Goal: Task Accomplishment & Management: Use online tool/utility

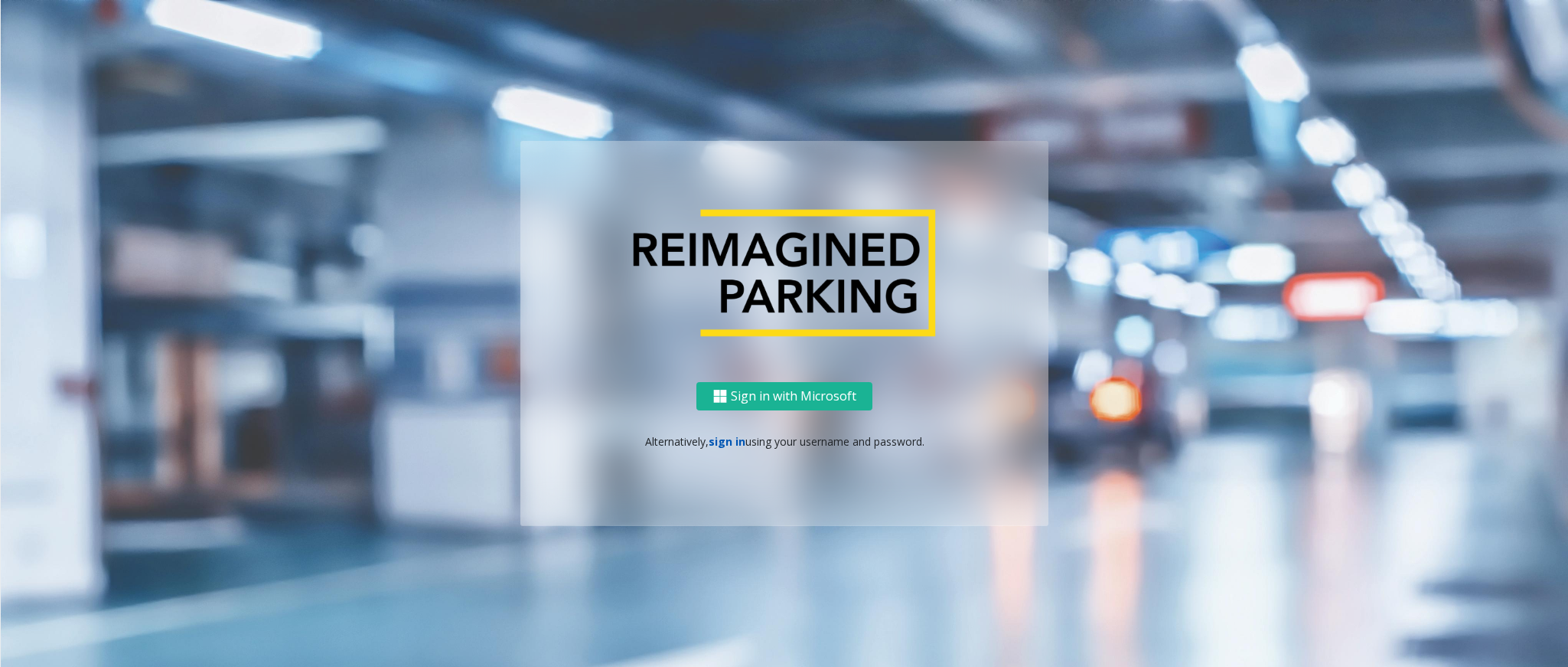
click at [724, 444] on link "sign in" at bounding box center [727, 441] width 37 height 14
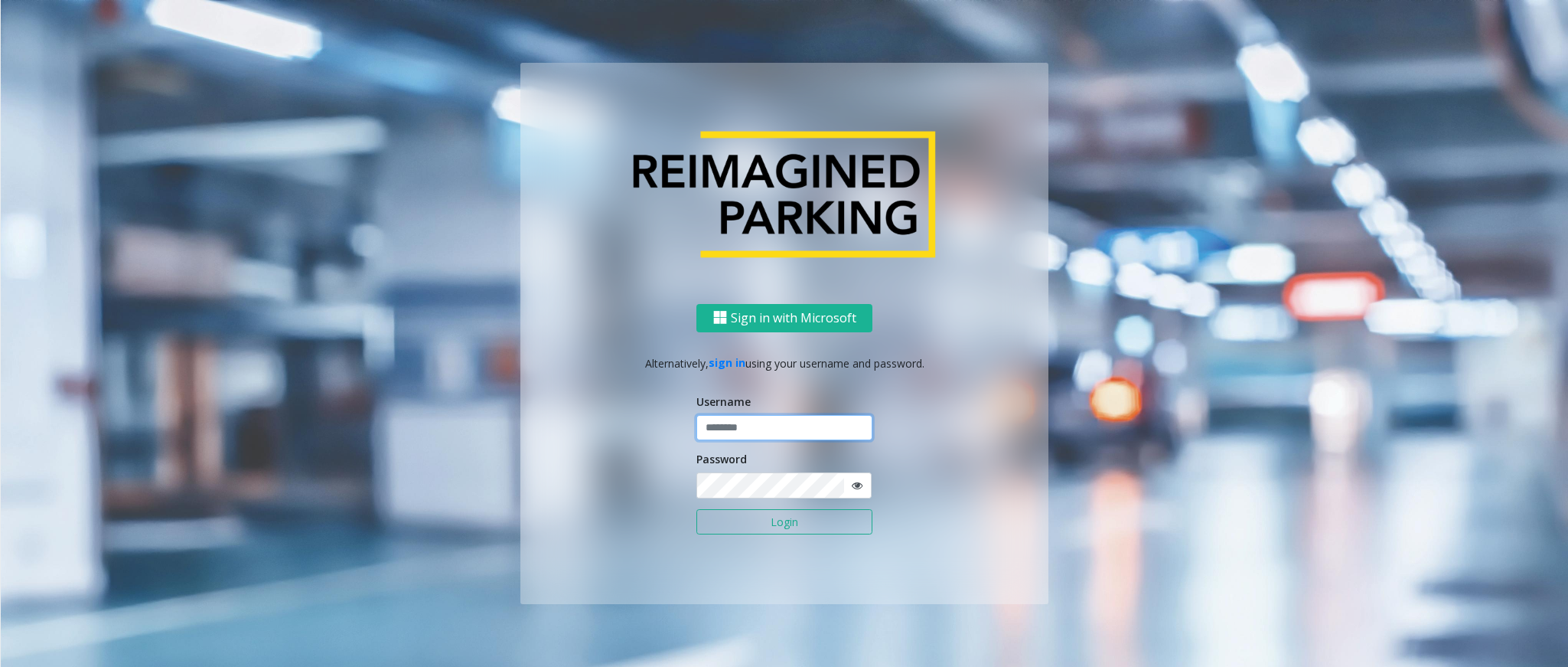
click at [726, 421] on input "text" at bounding box center [784, 427] width 176 height 26
type input "*********"
click at [816, 444] on button "Login" at bounding box center [784, 521] width 176 height 26
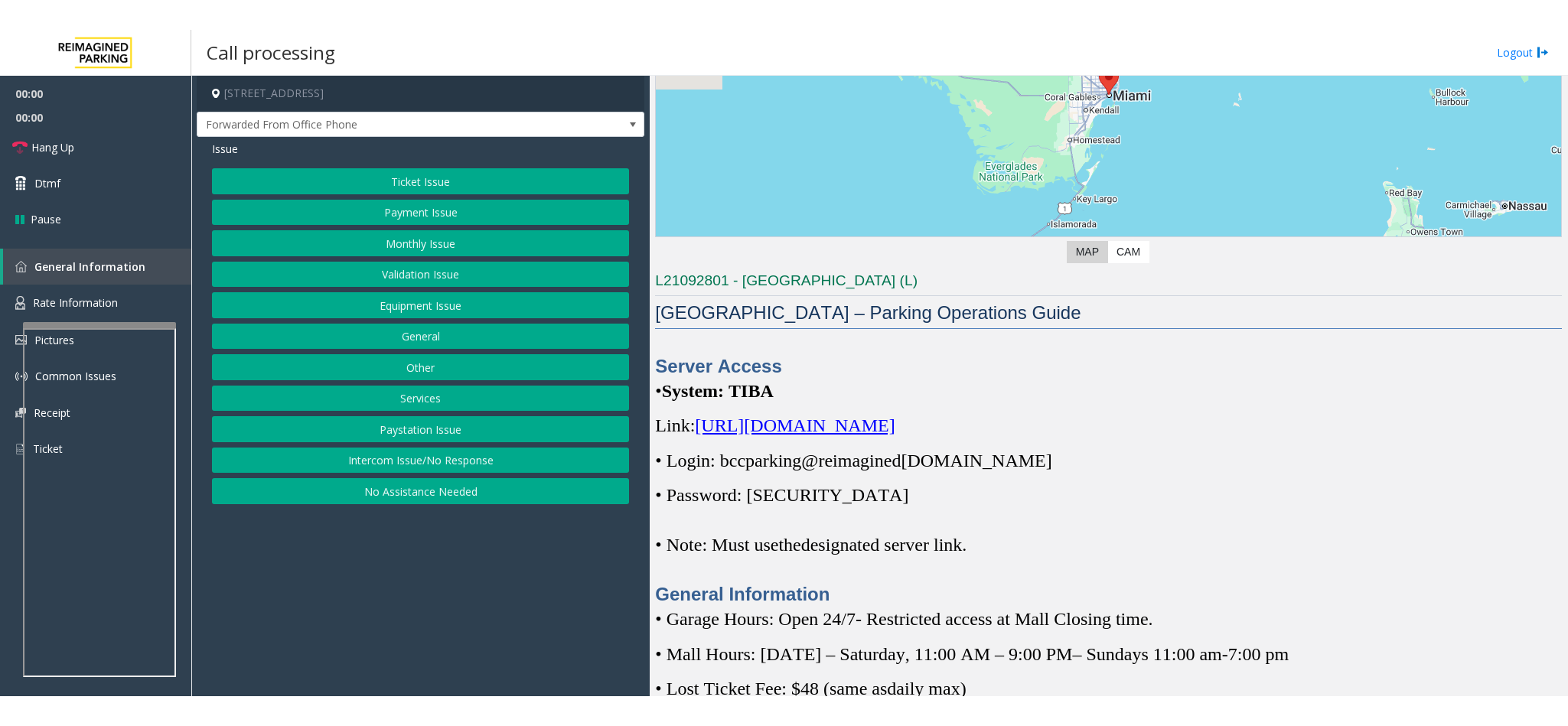
scroll to position [345, 0]
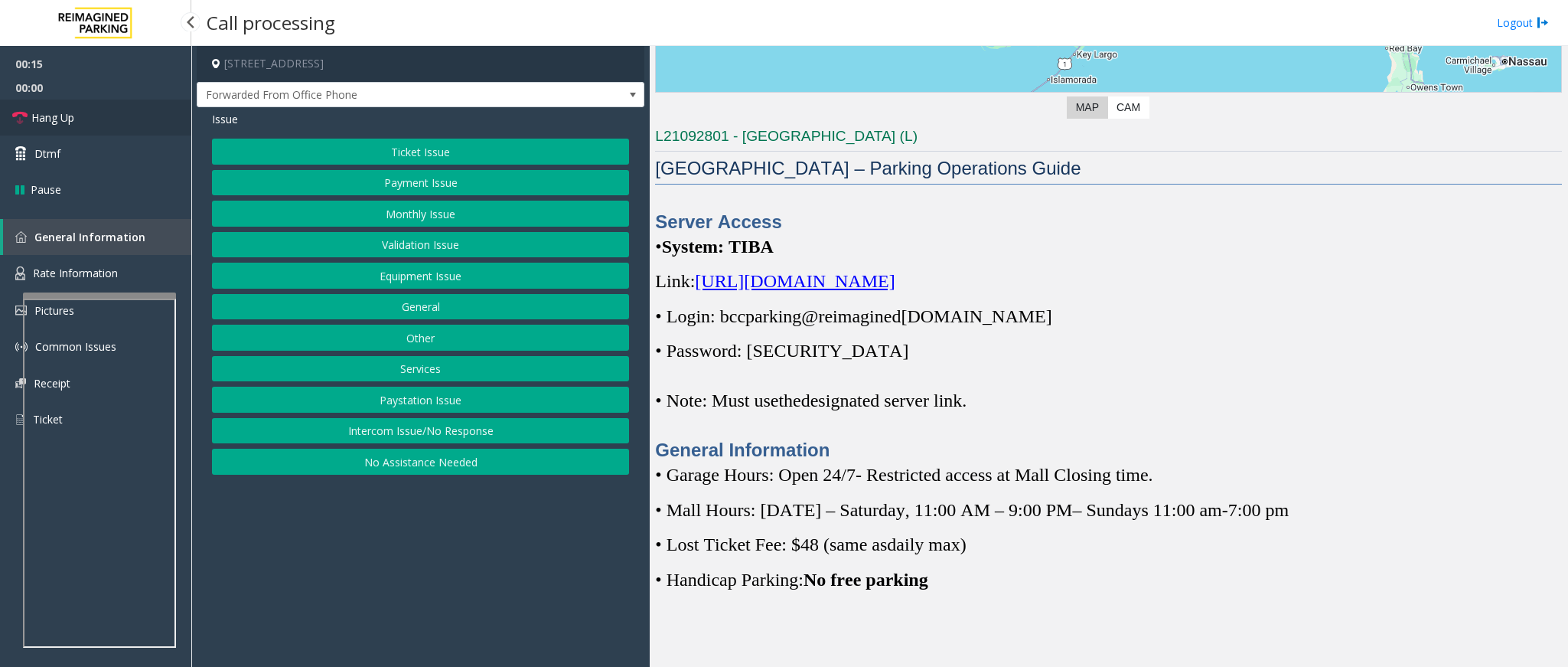
click at [107, 120] on link "Hang Up" at bounding box center [96, 117] width 192 height 36
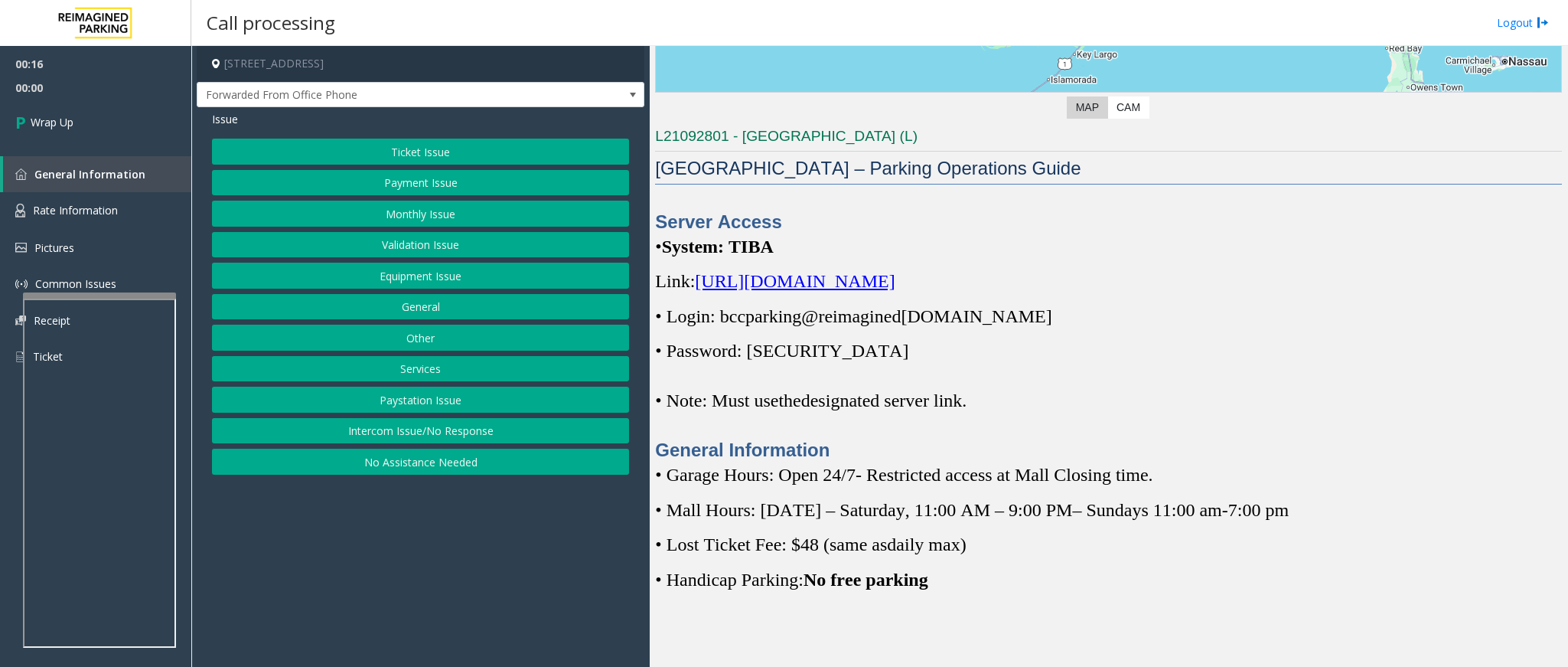
click at [416, 426] on button "Intercom Issue/No Response" at bounding box center [421, 431] width 417 height 26
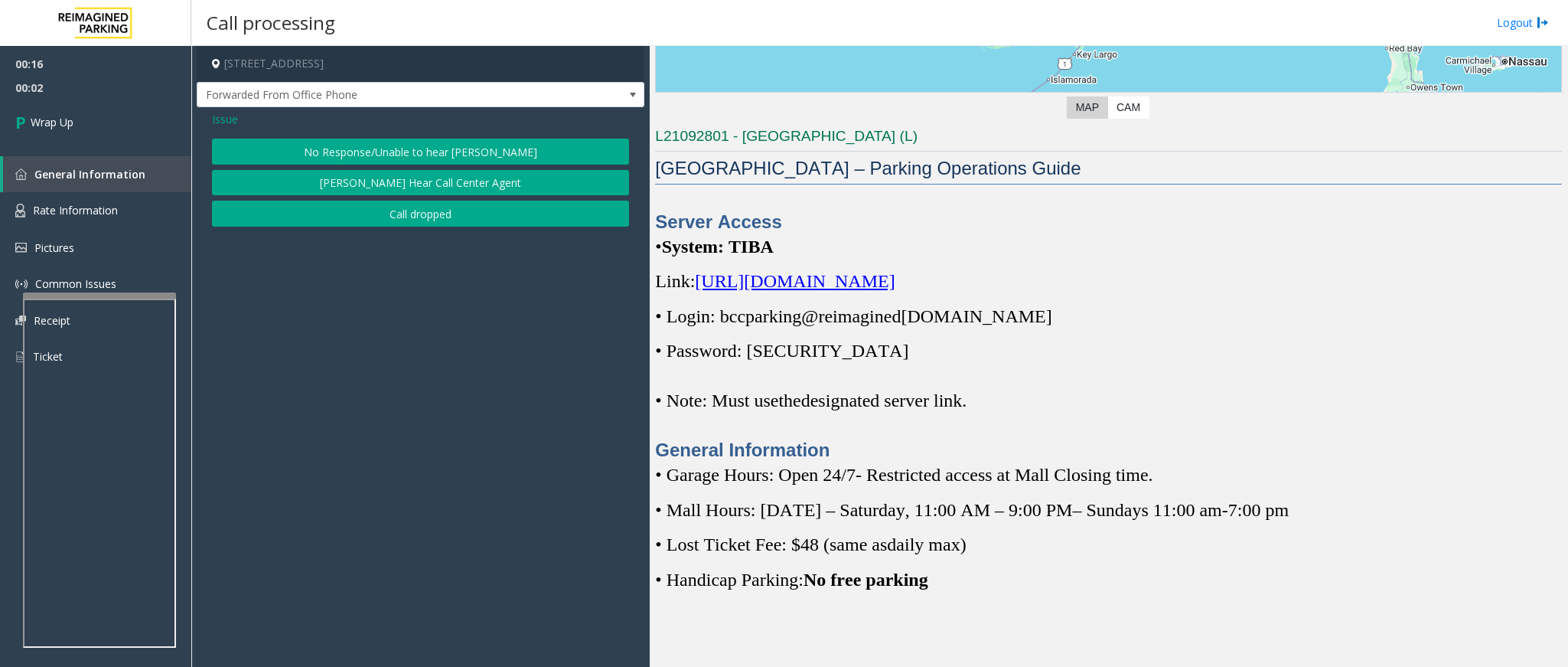
click at [404, 149] on button "No Response/Unable to hear [PERSON_NAME]" at bounding box center [421, 151] width 417 height 26
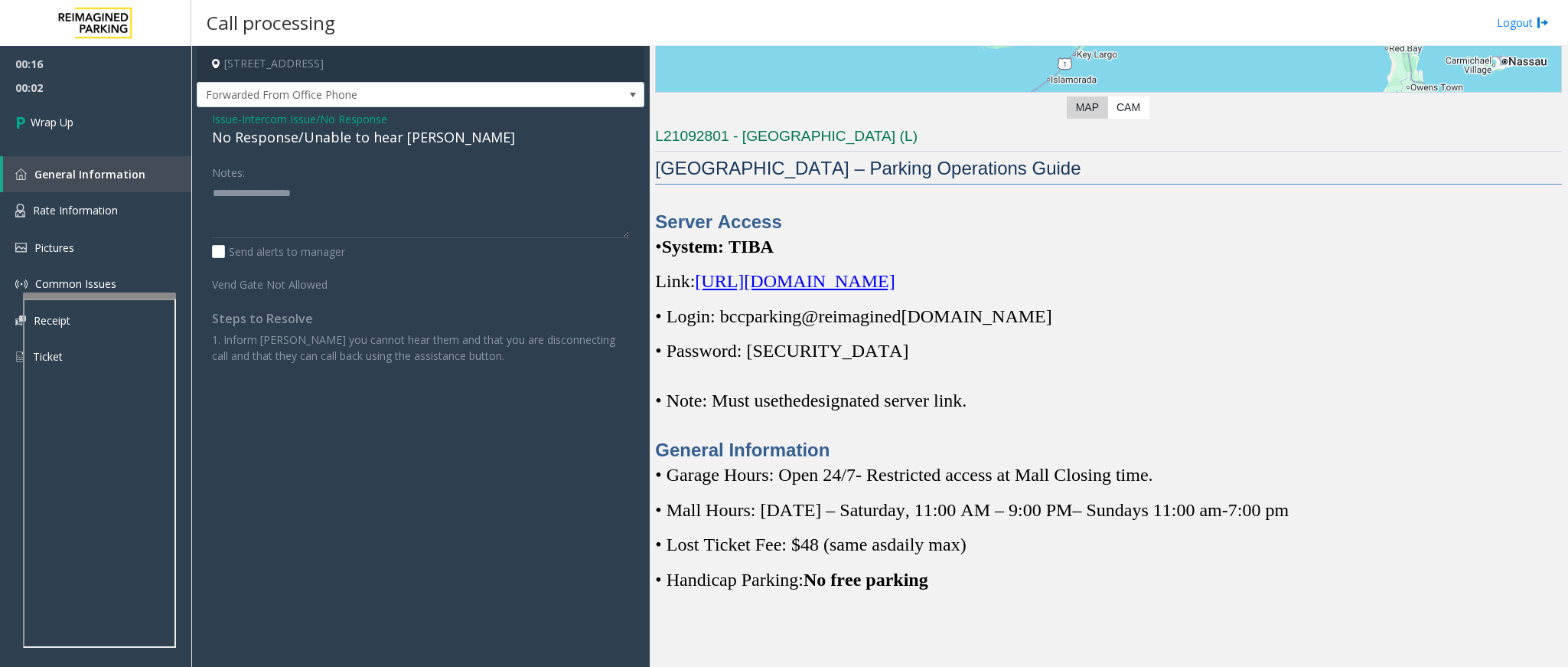
click at [358, 142] on div "No Response/Unable to hear [PERSON_NAME]" at bounding box center [421, 137] width 417 height 21
type textarea "**********"
click at [73, 129] on span "Wrap Up" at bounding box center [52, 122] width 42 height 16
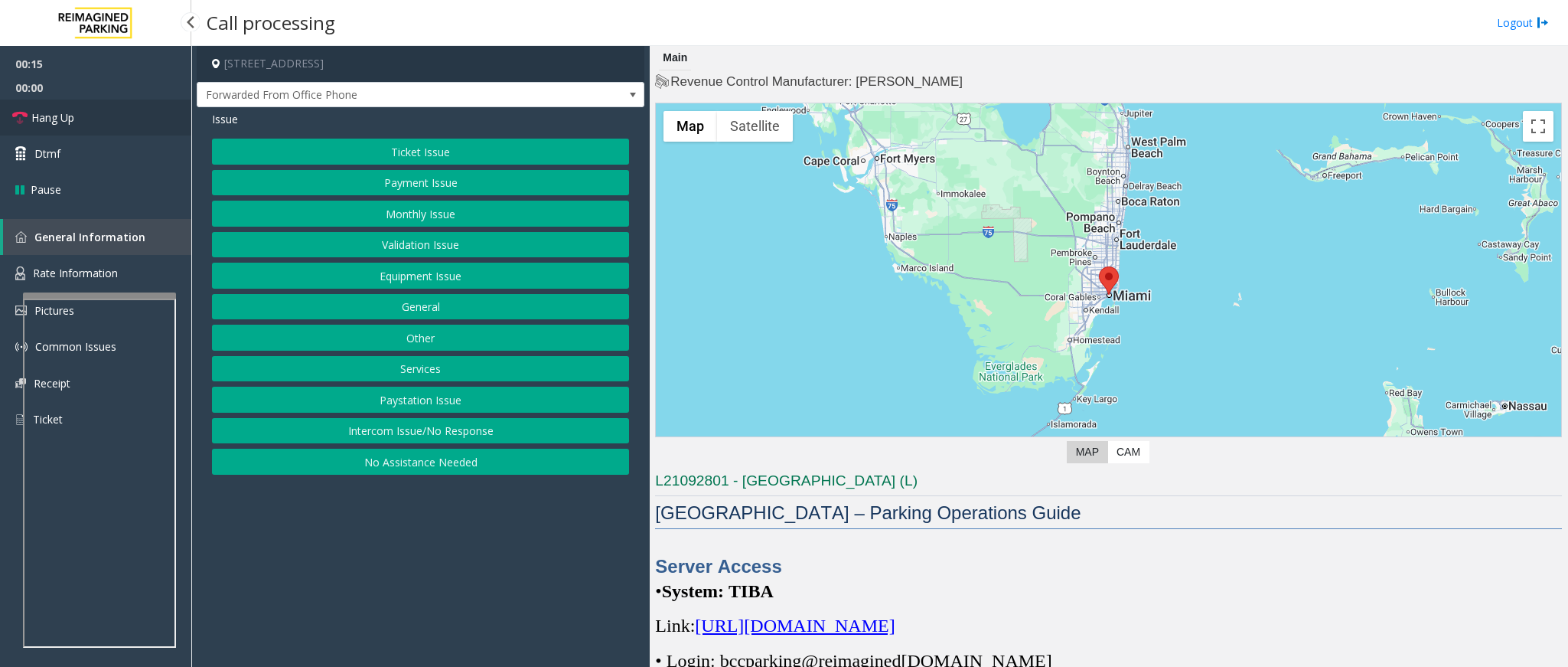
click at [86, 115] on link "Hang Up" at bounding box center [96, 117] width 192 height 36
click at [336, 430] on button "Intercom Issue/No Response" at bounding box center [421, 431] width 417 height 26
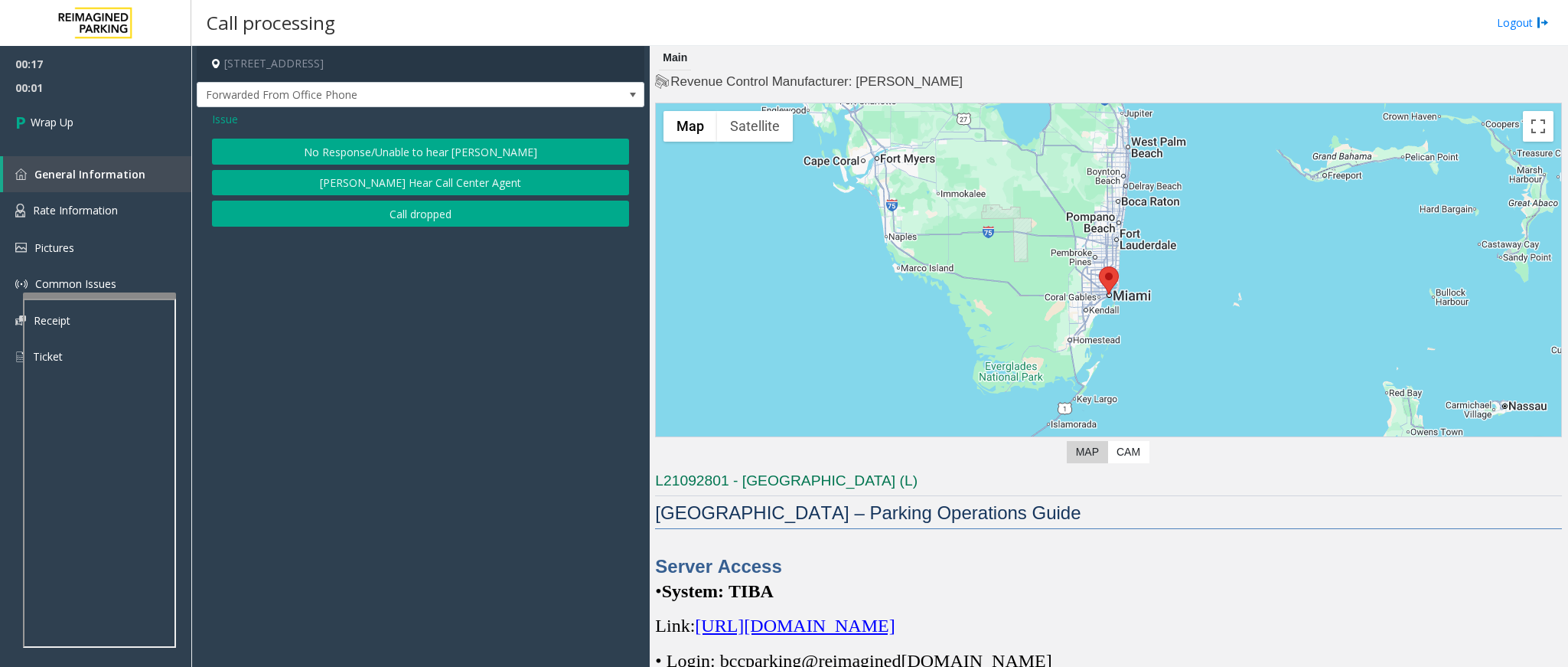
click at [322, 147] on button "No Response/Unable to hear [PERSON_NAME]" at bounding box center [421, 151] width 417 height 26
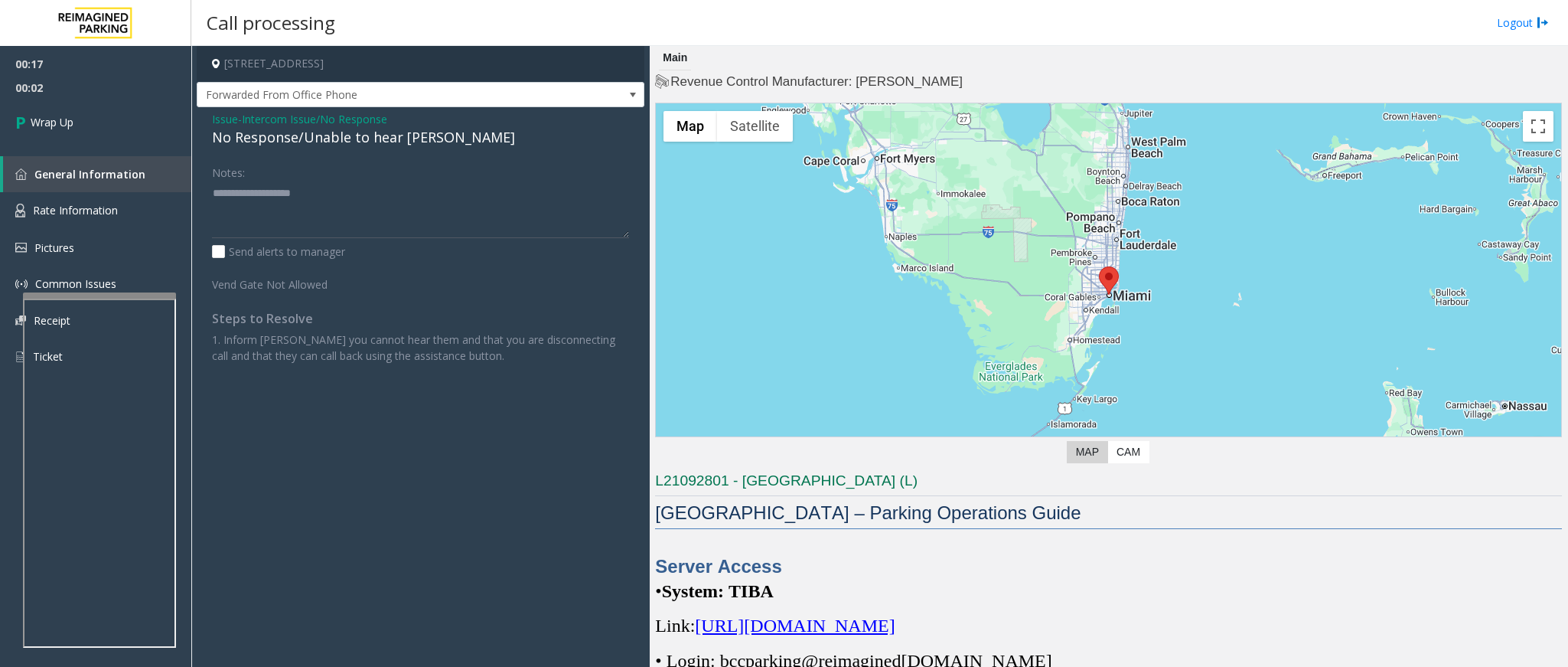
click at [327, 143] on div "No Response/Unable to hear [PERSON_NAME]" at bounding box center [421, 137] width 417 height 21
type textarea "**********"
click at [120, 111] on link "Wrap Up" at bounding box center [96, 122] width 192 height 45
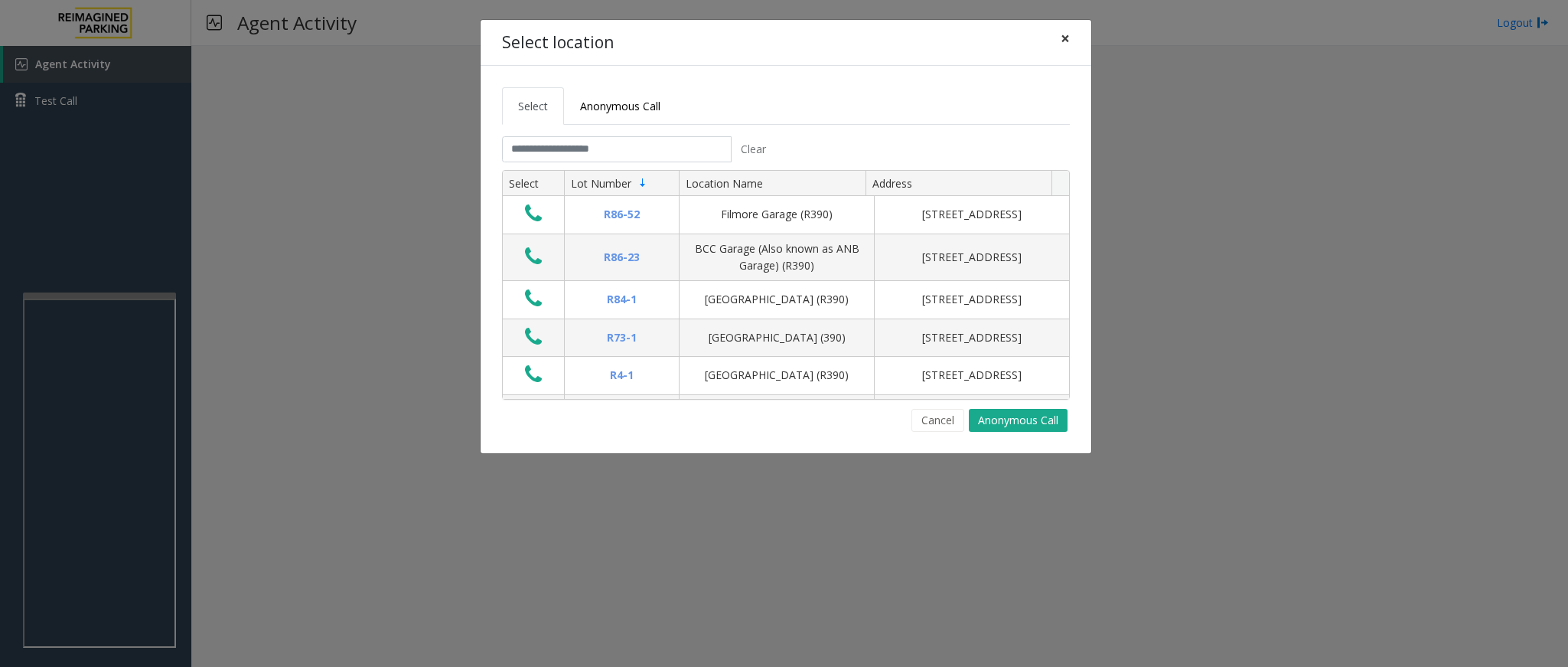
click at [1045, 40] on span "×" at bounding box center [1065, 38] width 9 height 22
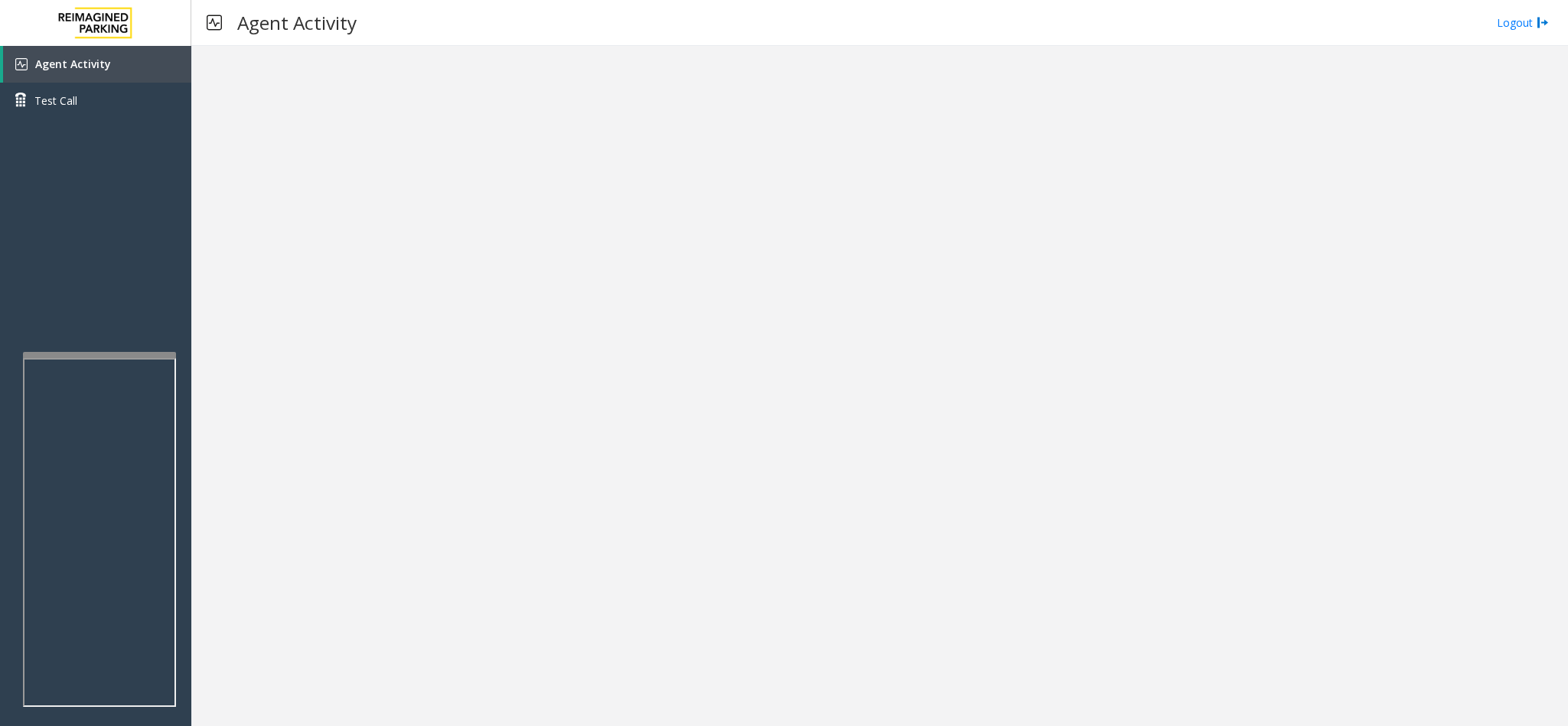
click at [752, 274] on div at bounding box center [880, 385] width 1377 height 680
click at [460, 299] on div at bounding box center [880, 385] width 1377 height 680
click at [47, 62] on span "Agent Activity" at bounding box center [72, 63] width 76 height 14
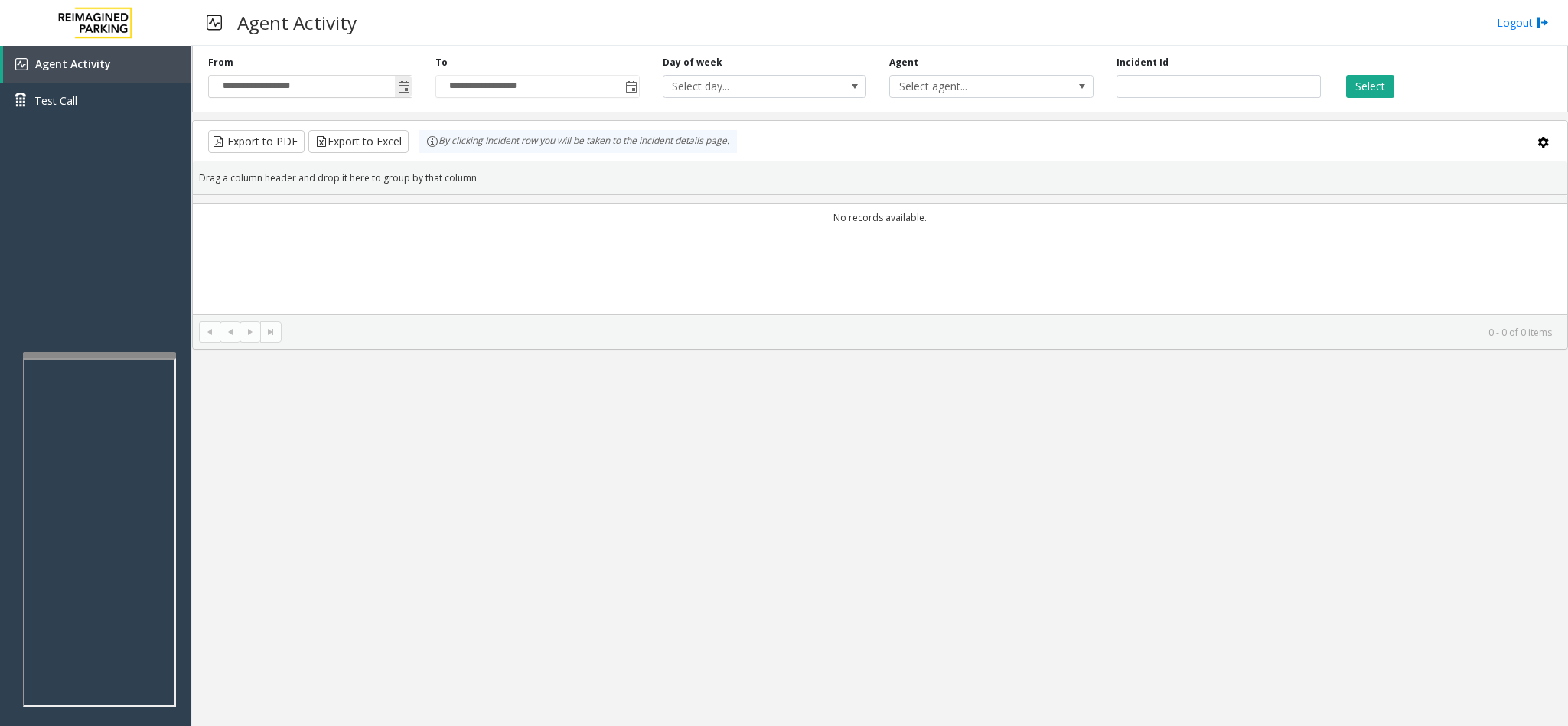
click at [403, 82] on span "Toggle popup" at bounding box center [404, 87] width 12 height 12
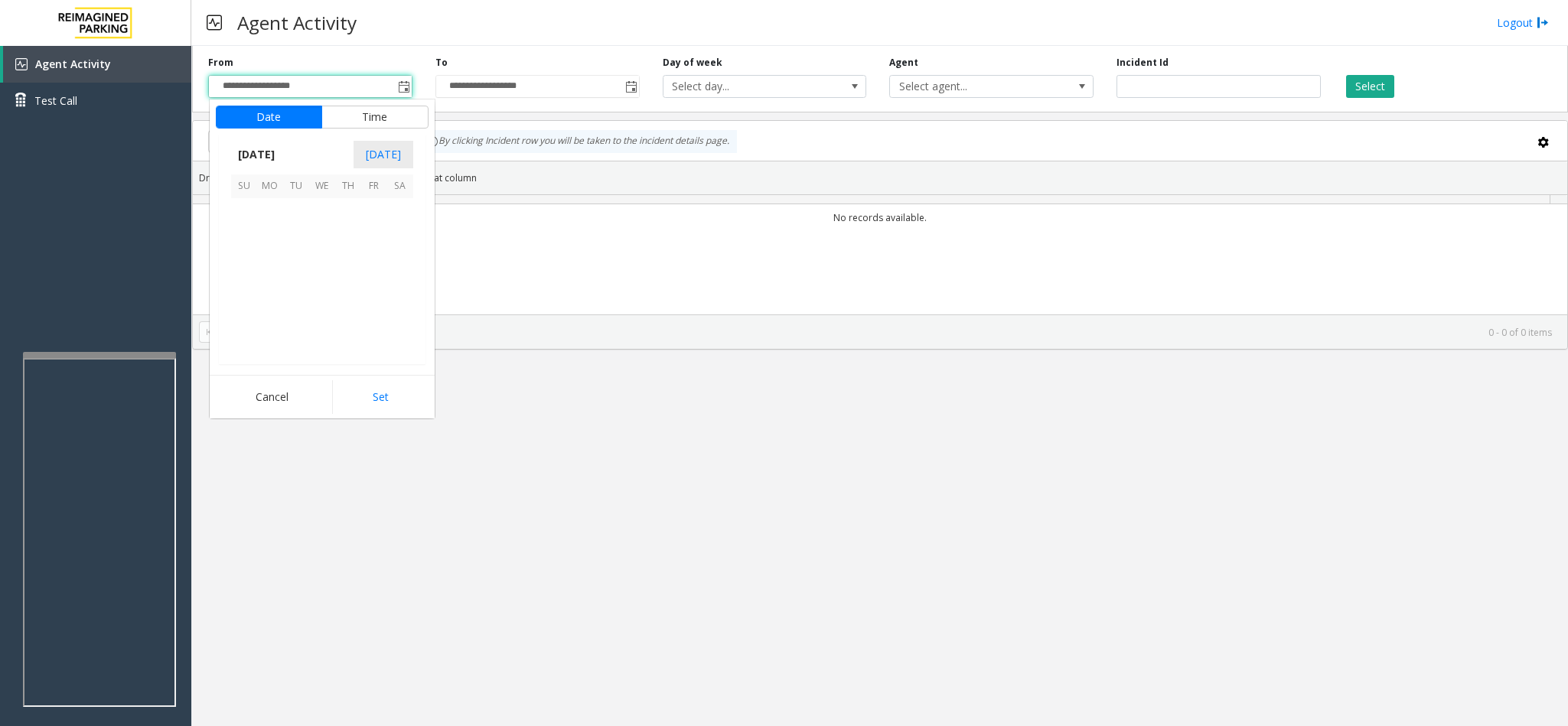
scroll to position [274544, 0]
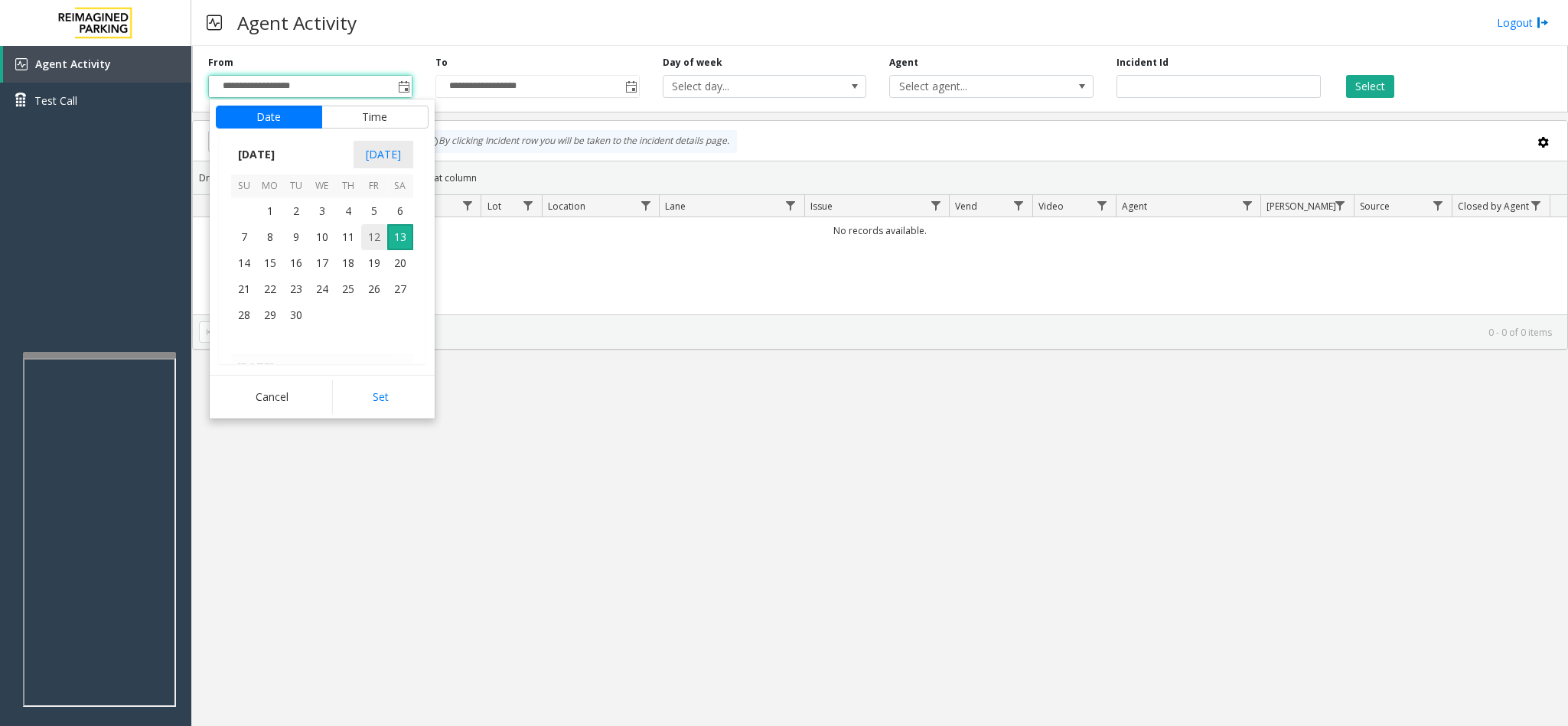
click at [367, 239] on span "12" at bounding box center [374, 236] width 26 height 26
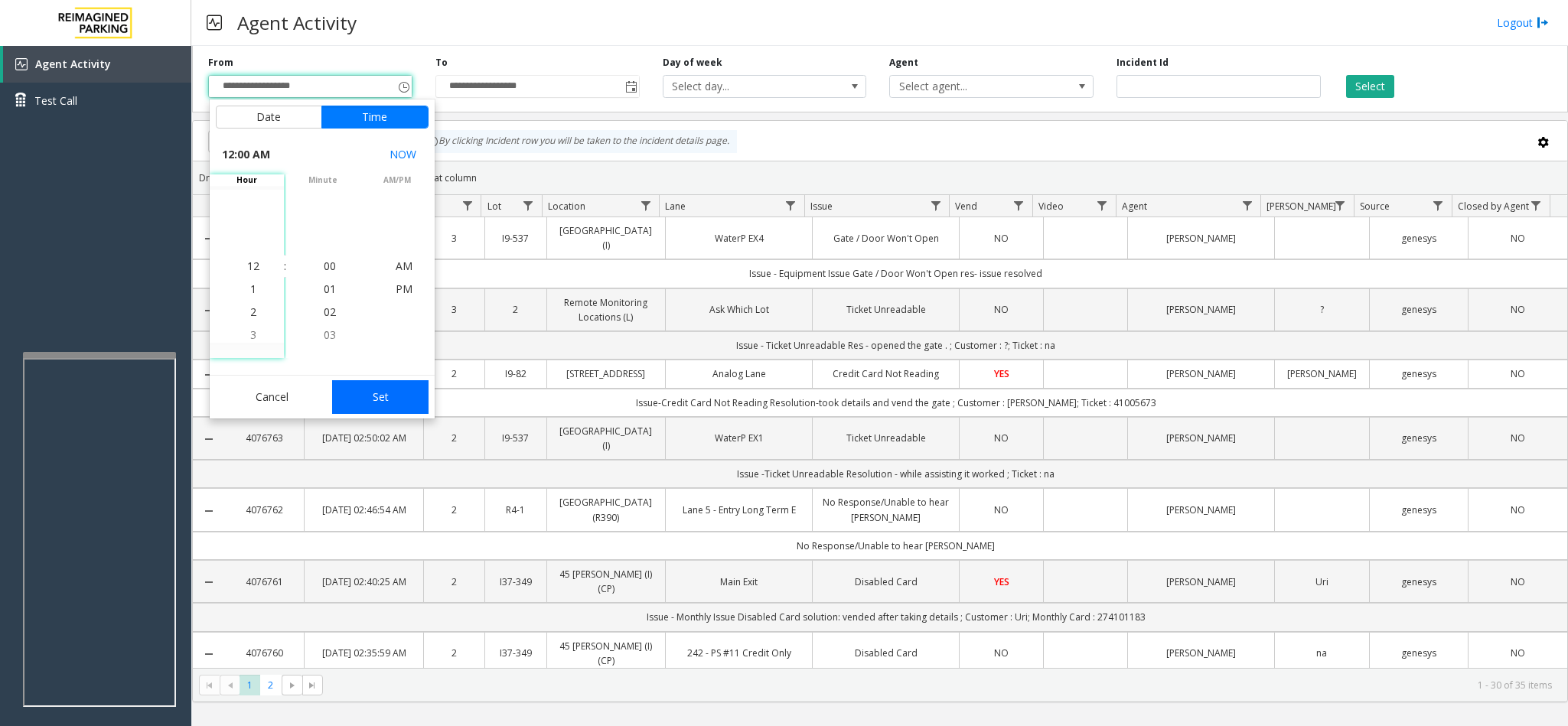
click at [398, 402] on button "Set" at bounding box center [381, 397] width 97 height 33
type input "**********"
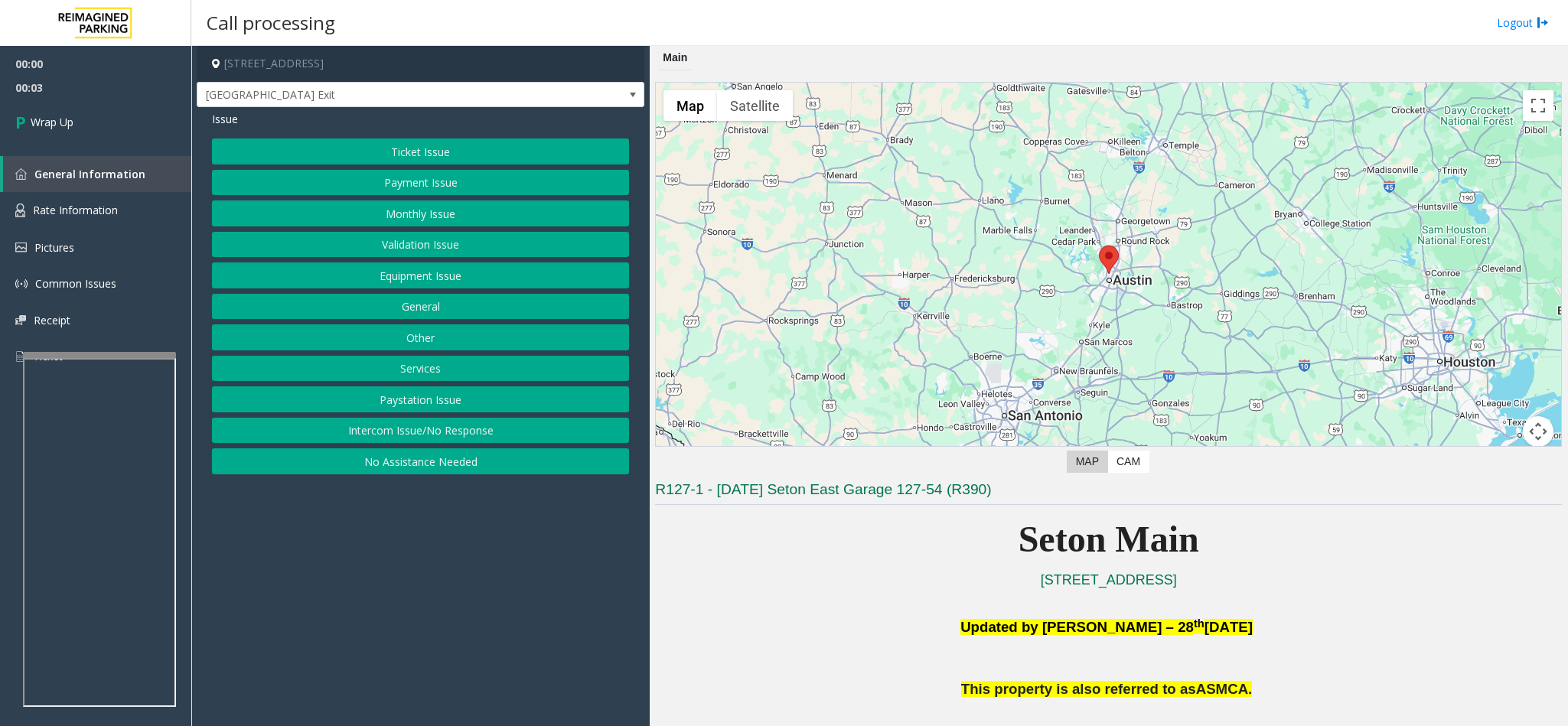
click at [439, 441] on button "Intercom Issue/No Response" at bounding box center [421, 430] width 417 height 26
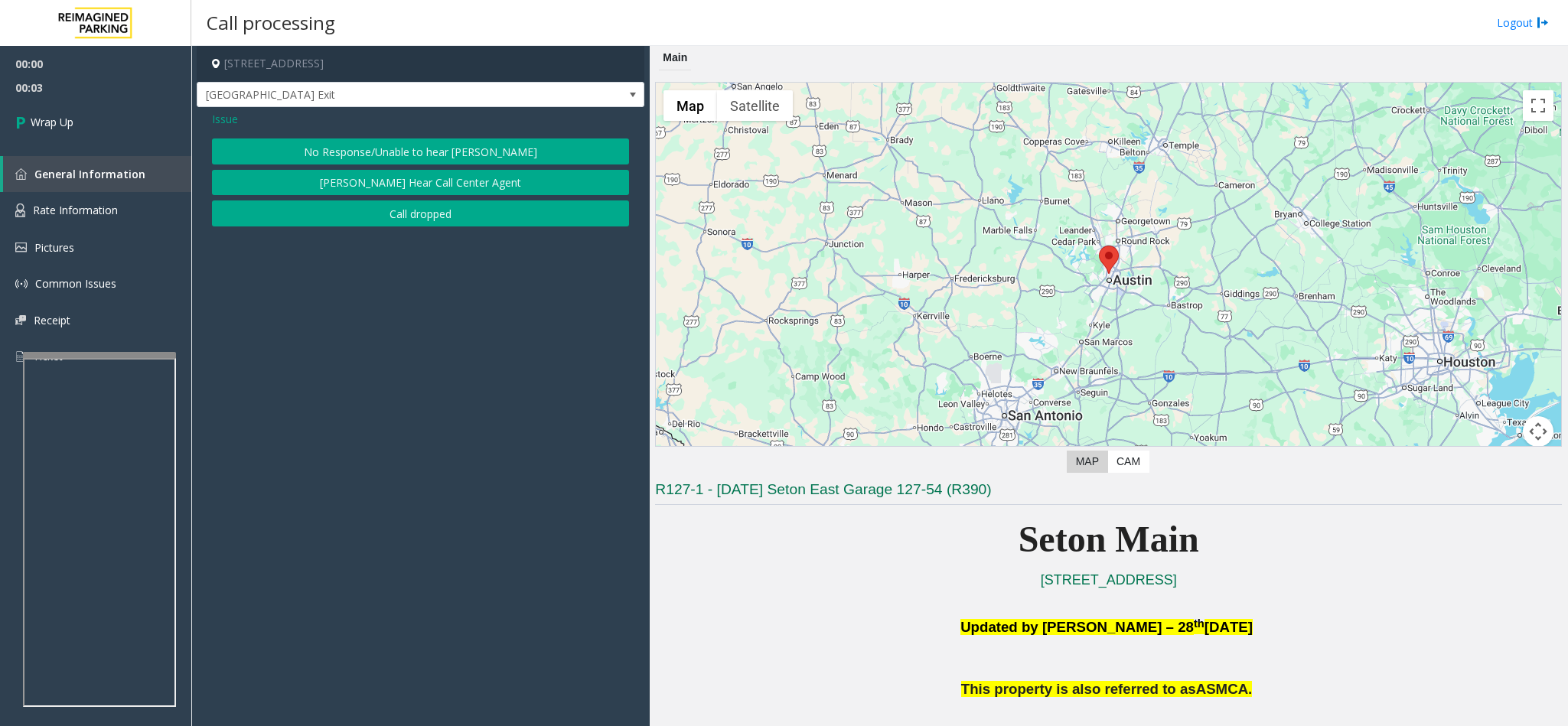
click at [461, 214] on button "Call dropped" at bounding box center [421, 213] width 417 height 26
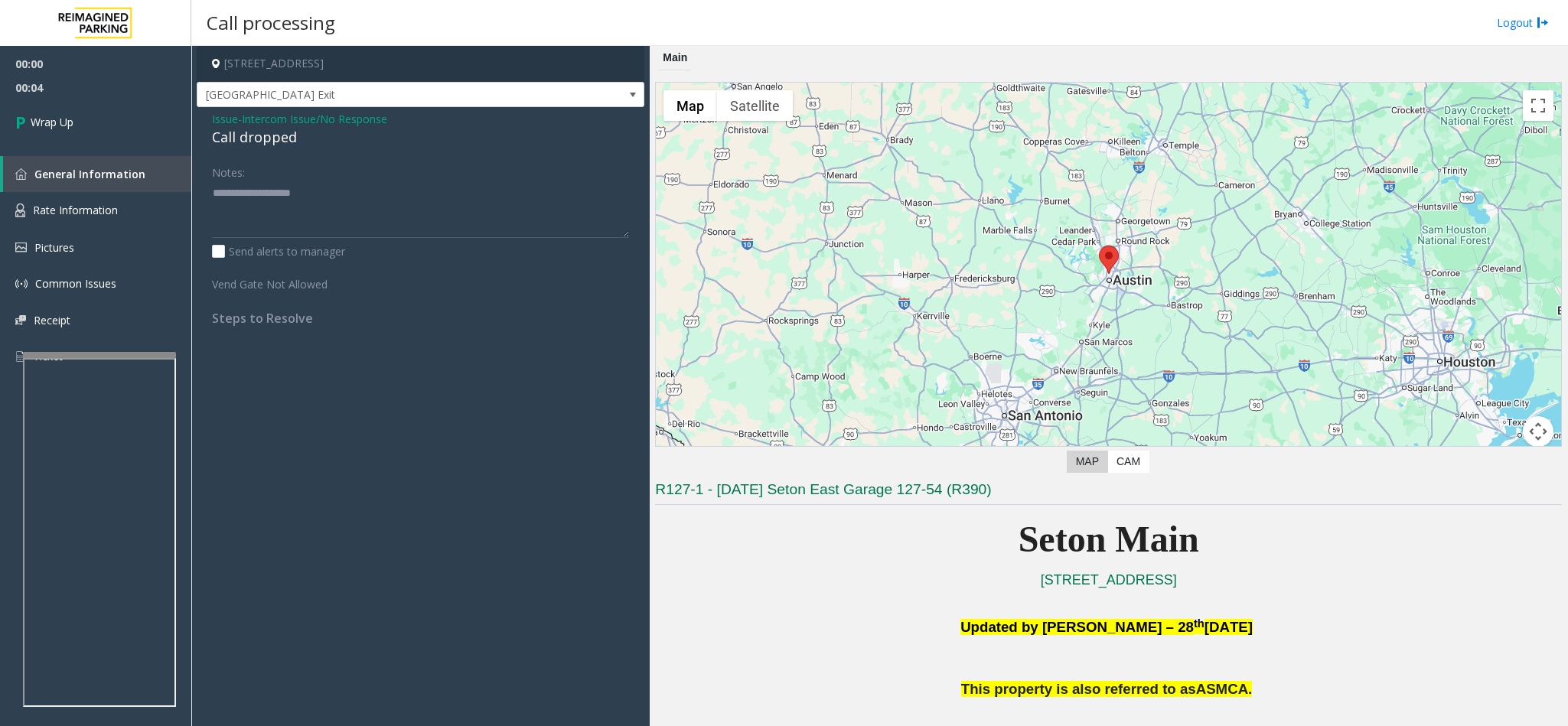
click at [274, 137] on div "Call dropped" at bounding box center [421, 137] width 417 height 21
type textarea "**********"
click at [112, 122] on link "Wrap Up" at bounding box center [96, 122] width 192 height 45
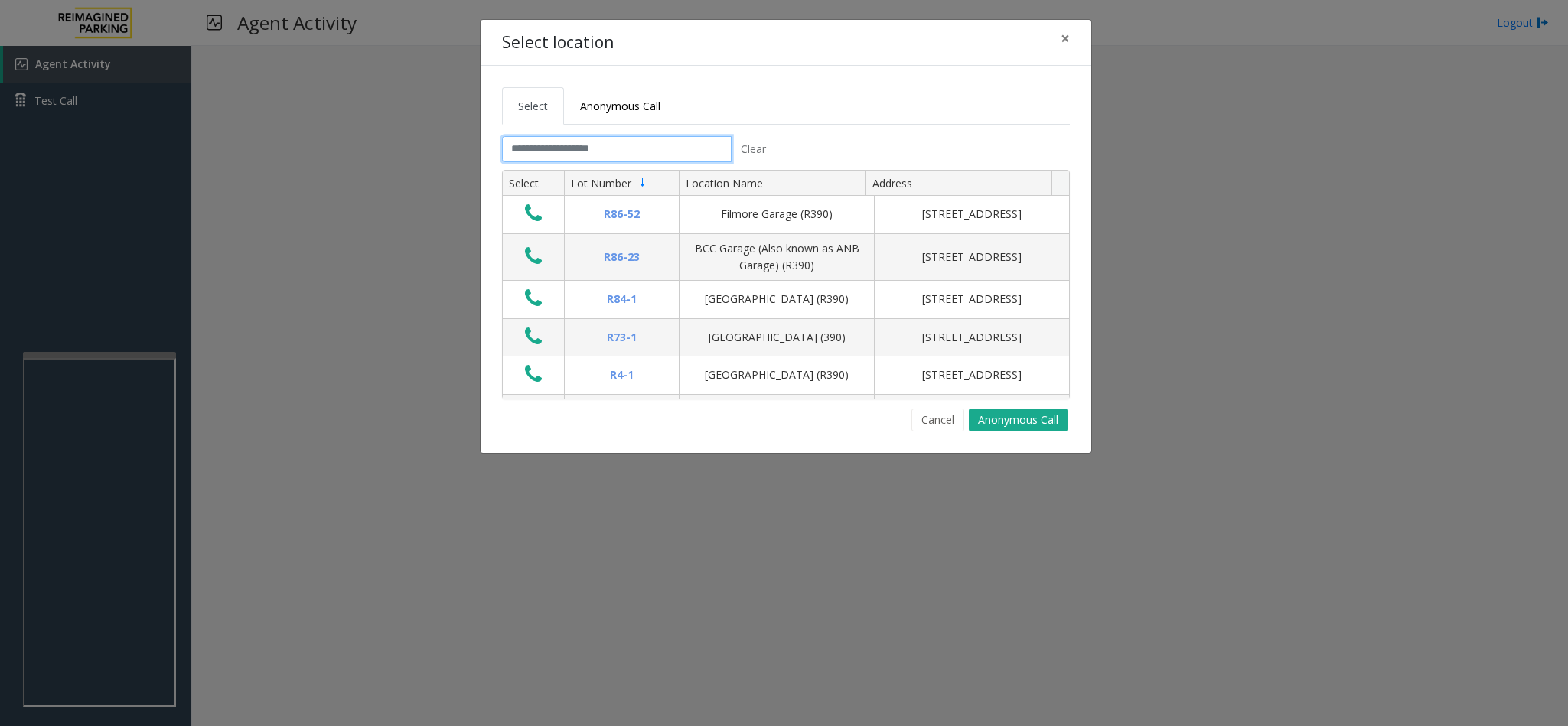
click at [655, 146] on input "text" at bounding box center [617, 149] width 230 height 26
click at [1045, 37] on button "×" at bounding box center [1065, 38] width 31 height 37
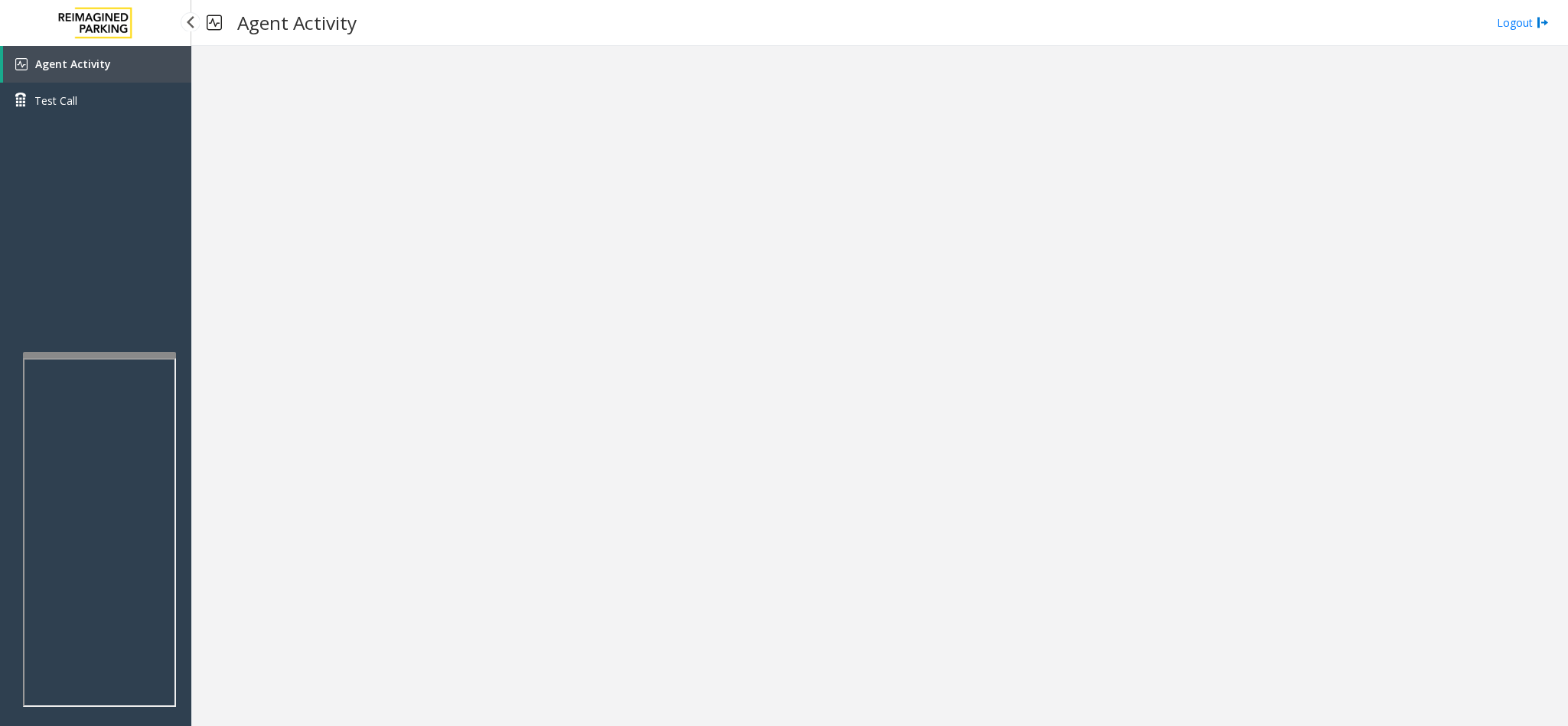
click at [97, 62] on span "Agent Activity" at bounding box center [72, 63] width 76 height 14
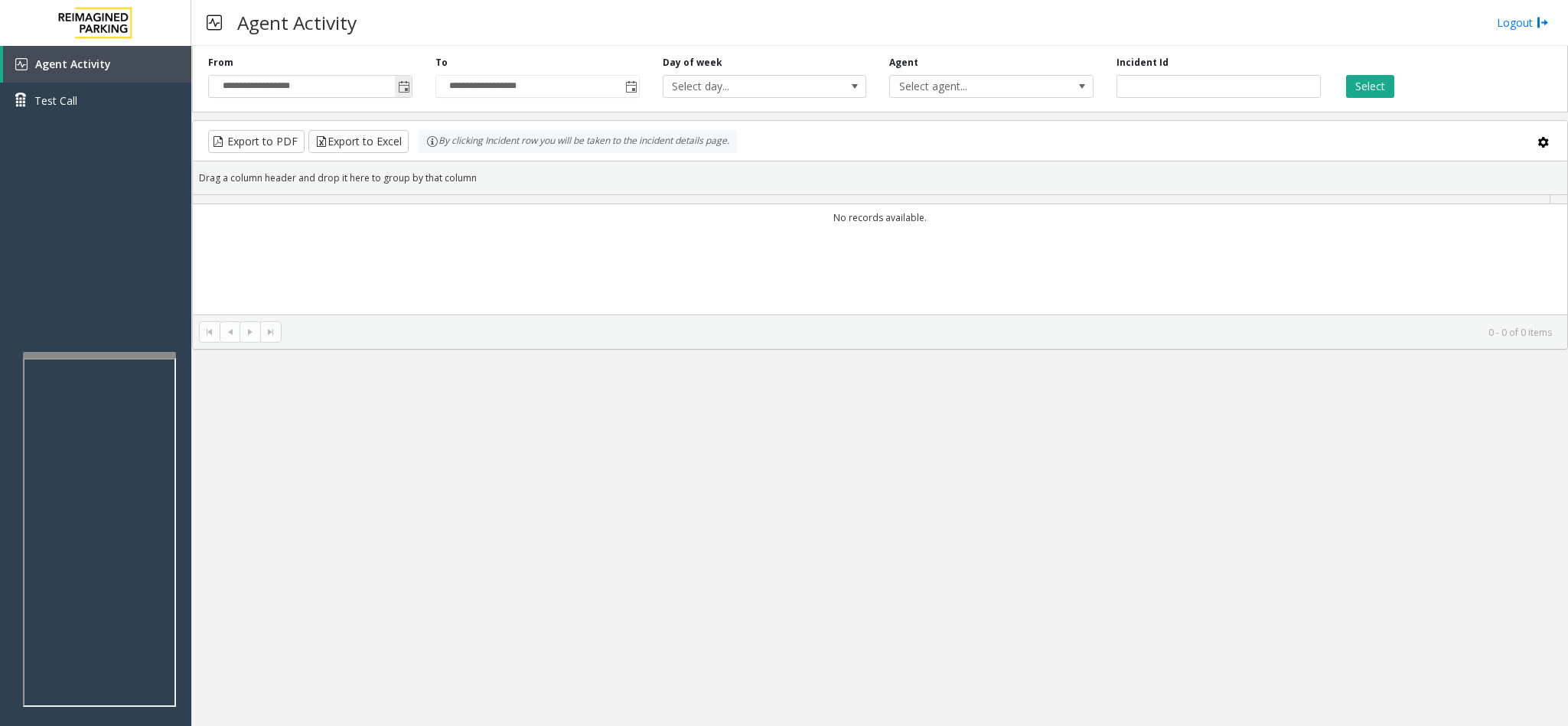
click at [398, 82] on span "Toggle popup" at bounding box center [404, 87] width 12 height 12
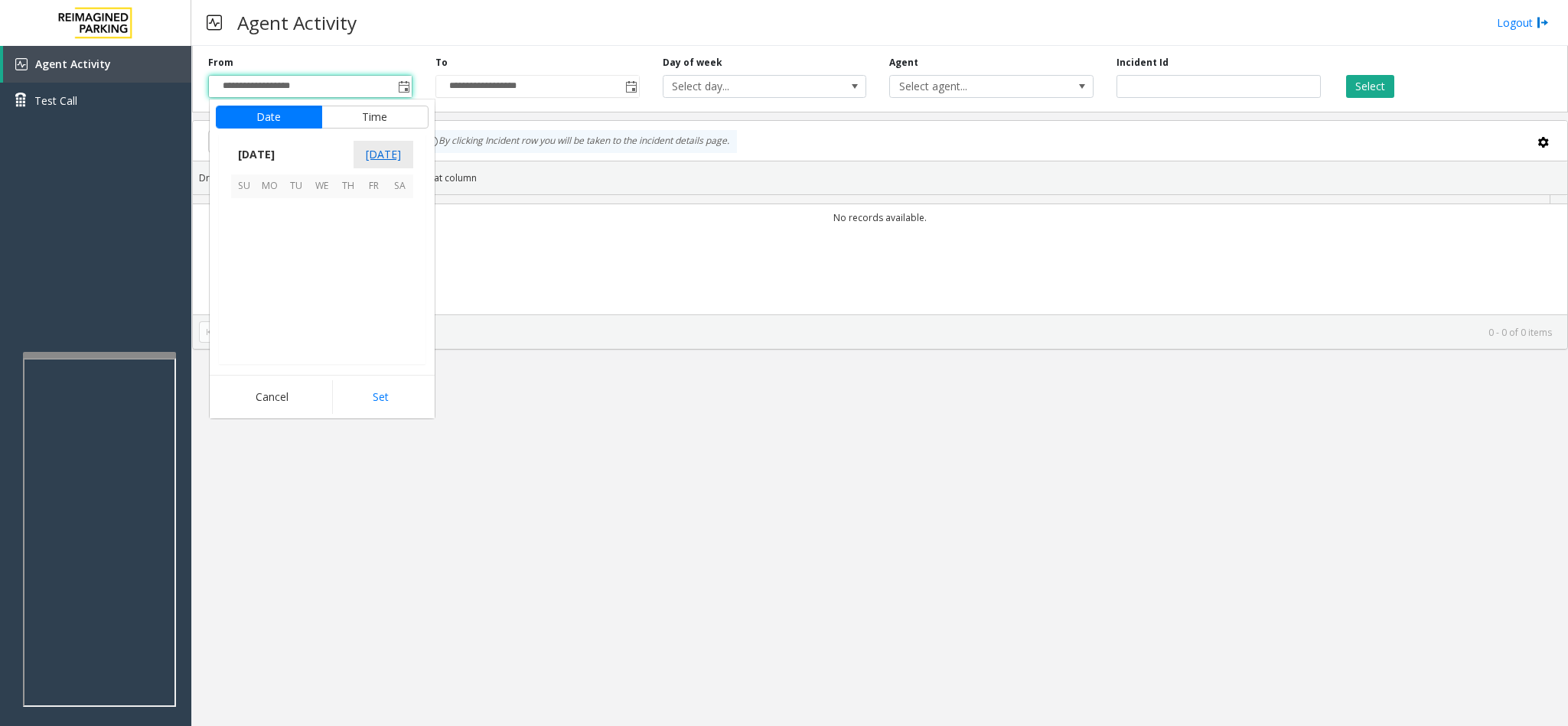
scroll to position [274544, 0]
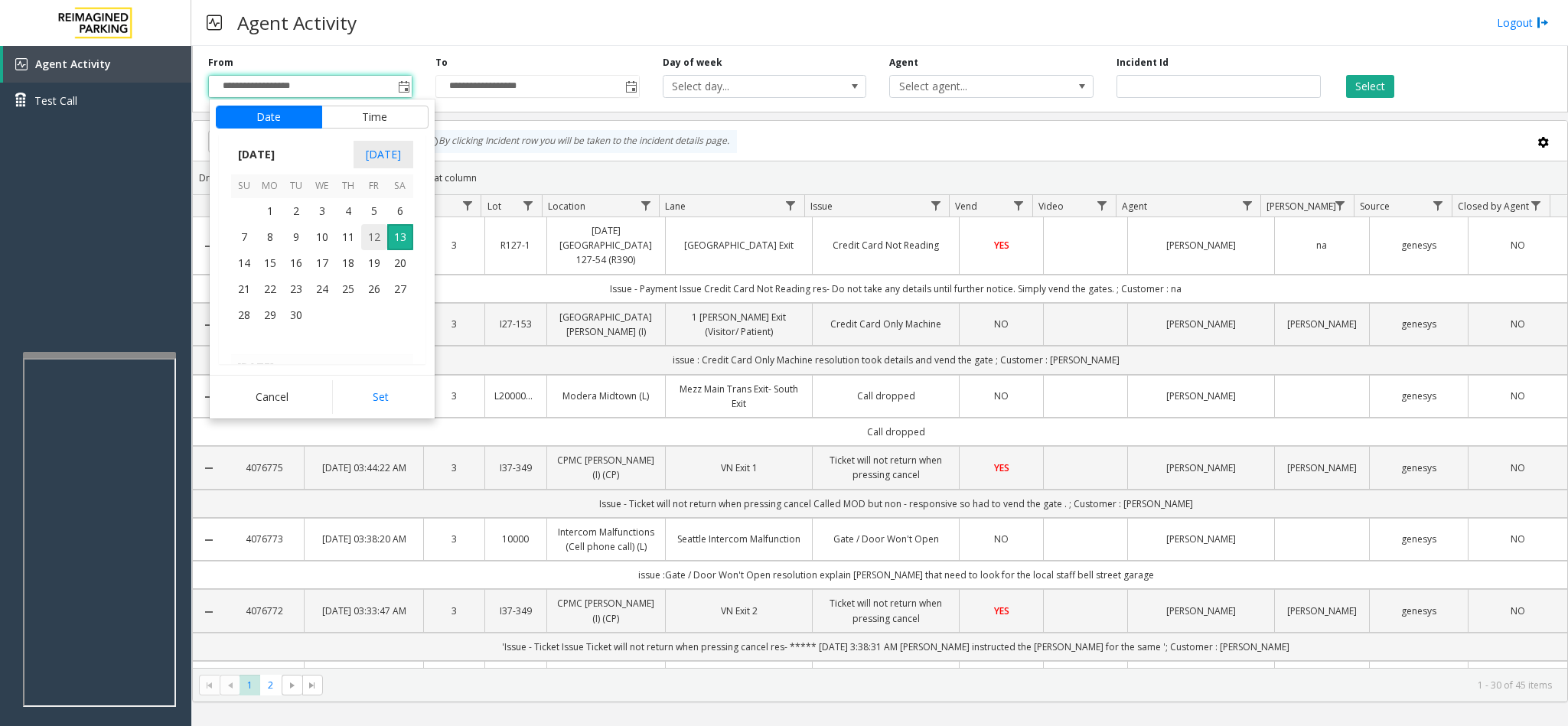
click at [372, 228] on span "12" at bounding box center [374, 236] width 26 height 26
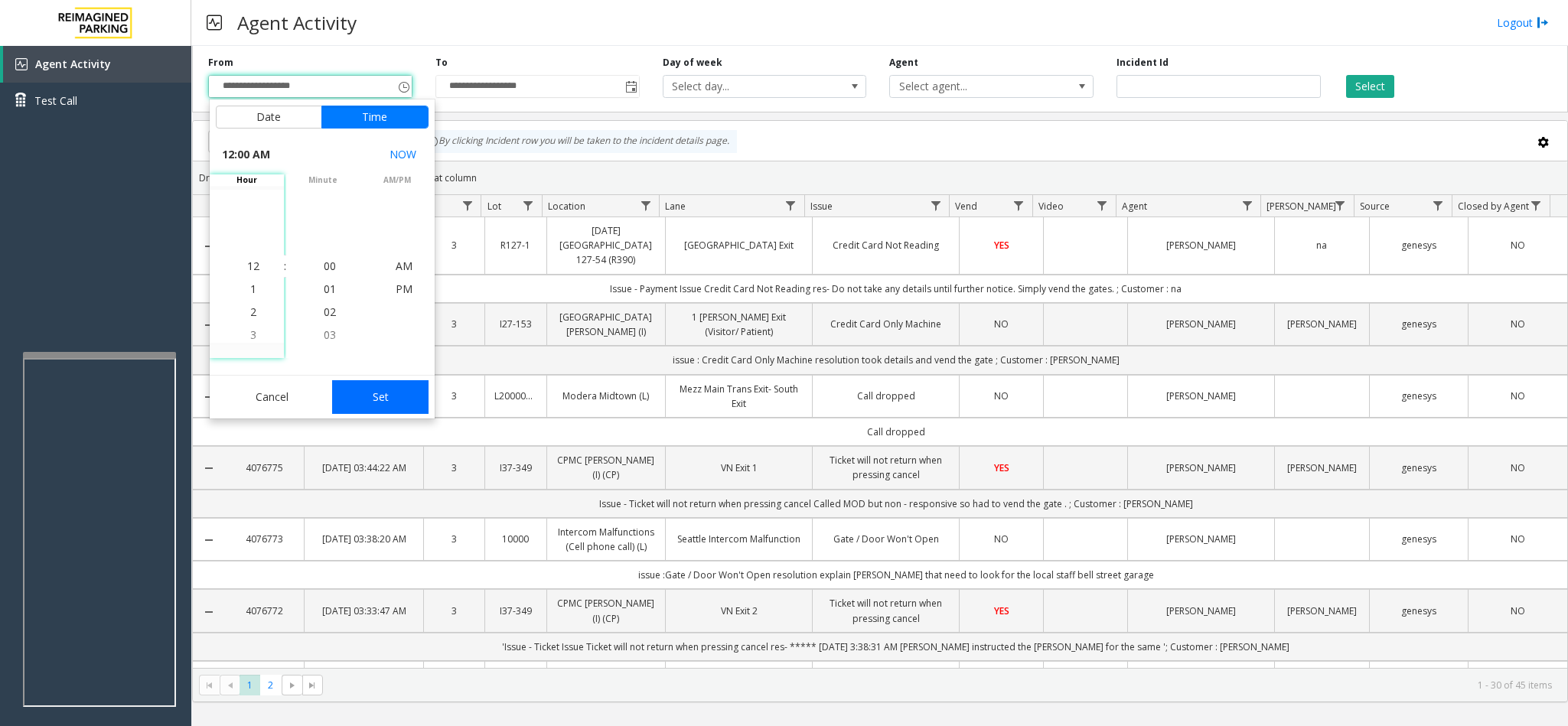
click at [391, 403] on button "Set" at bounding box center [381, 397] width 97 height 33
type input "**********"
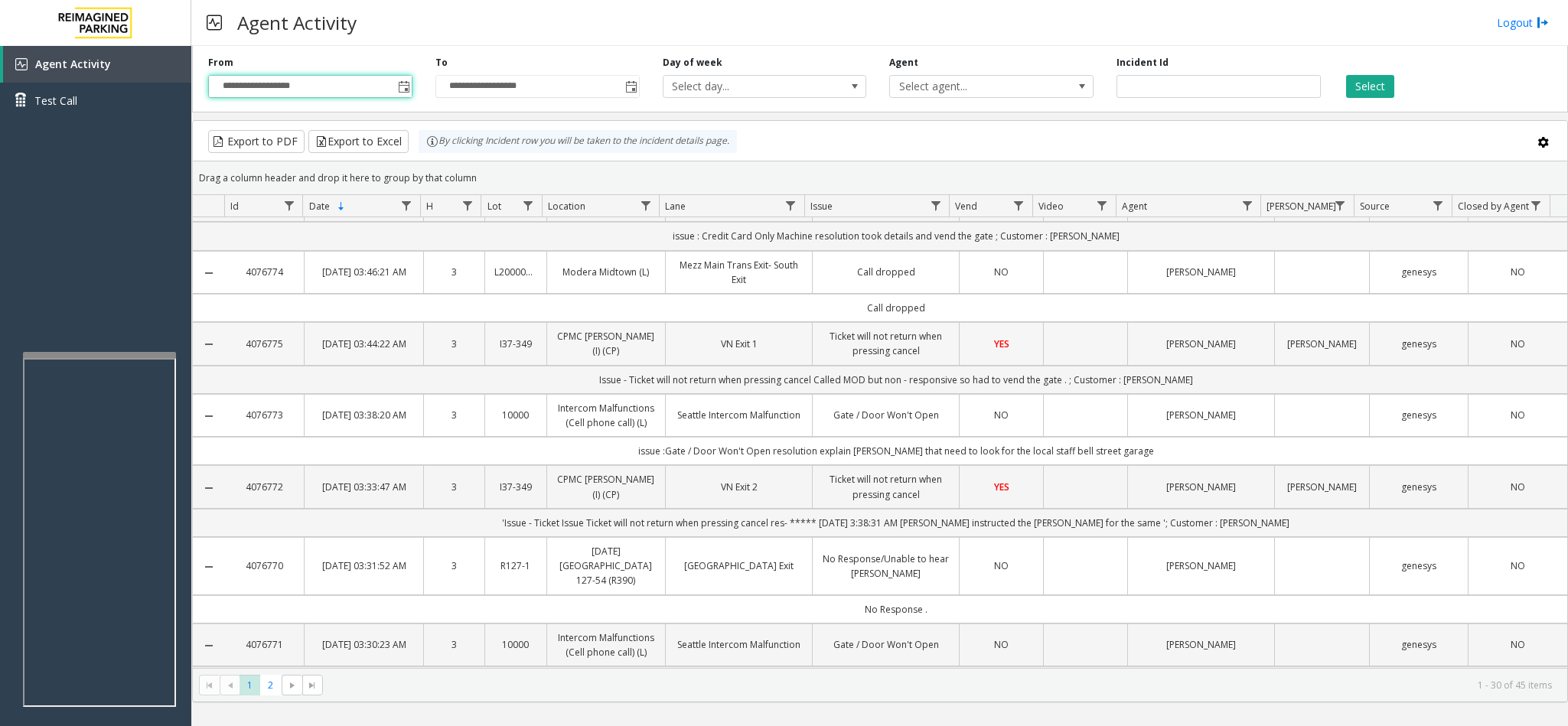
scroll to position [0, 0]
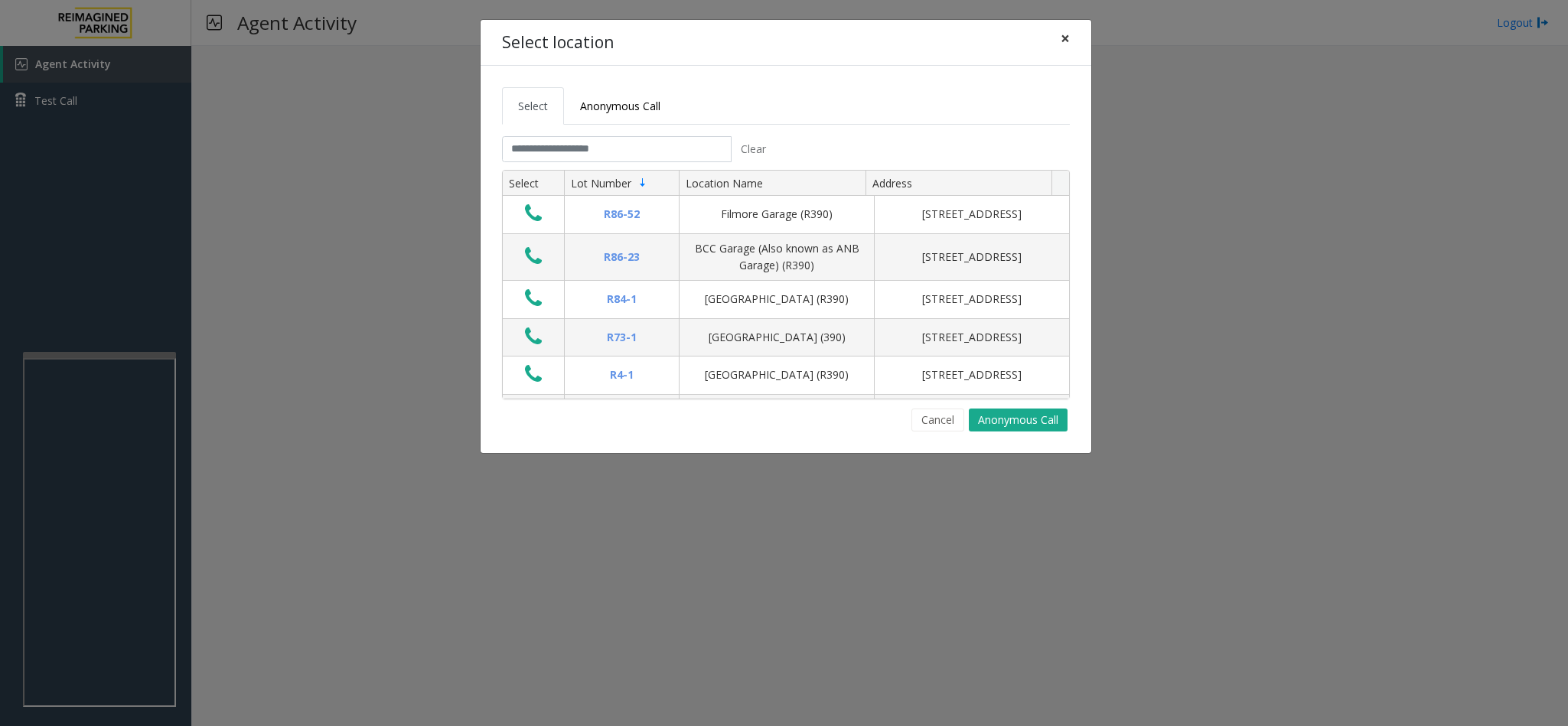
click at [1045, 42] on button "×" at bounding box center [1065, 38] width 31 height 37
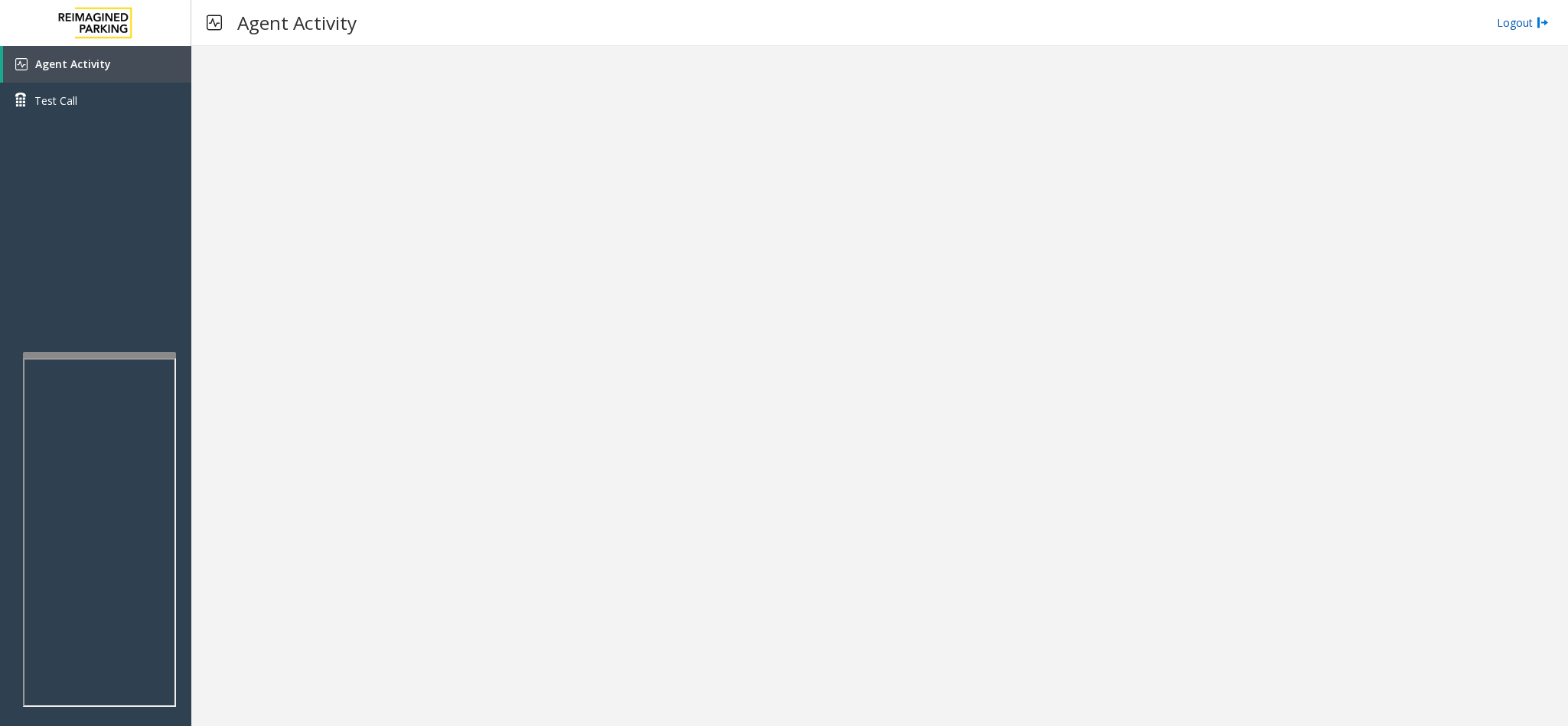
click at [1045, 28] on link "Logout" at bounding box center [1523, 22] width 52 height 16
